Goal: Information Seeking & Learning: Learn about a topic

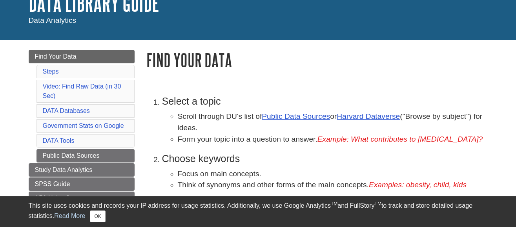
scroll to position [79, 0]
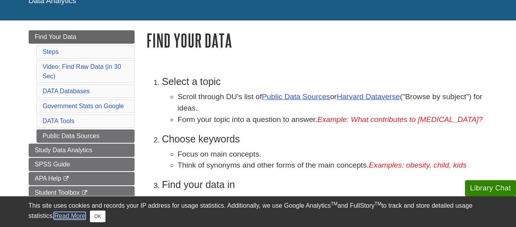
click at [71, 216] on link "Read More" at bounding box center [69, 215] width 31 height 7
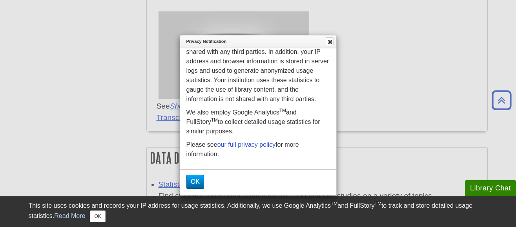
scroll to position [471, 0]
click at [195, 180] on button "OK" at bounding box center [196, 181] width 18 height 14
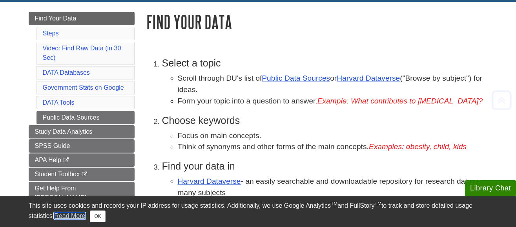
scroll to position [118, 0]
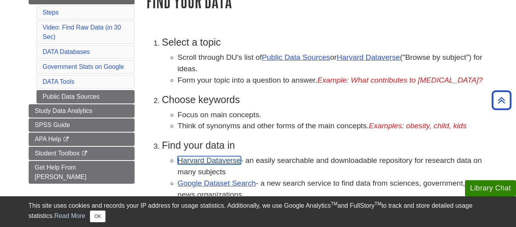
click at [218, 160] on link "Harvard Dataverse" at bounding box center [209, 160] width 63 height 8
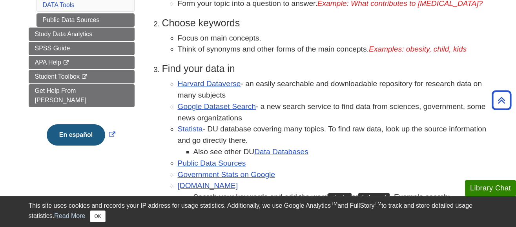
scroll to position [196, 0]
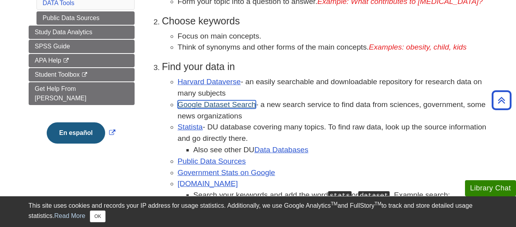
click at [209, 104] on link "Google Dataset Search" at bounding box center [217, 104] width 78 height 8
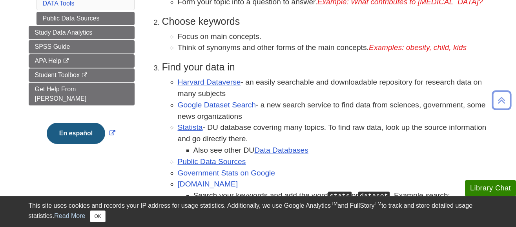
scroll to position [196, 0]
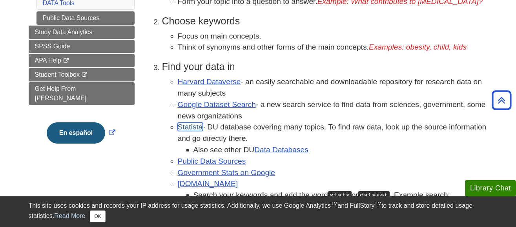
click at [189, 124] on link "Statista" at bounding box center [190, 127] width 25 height 8
